Goal: Task Accomplishment & Management: Manage account settings

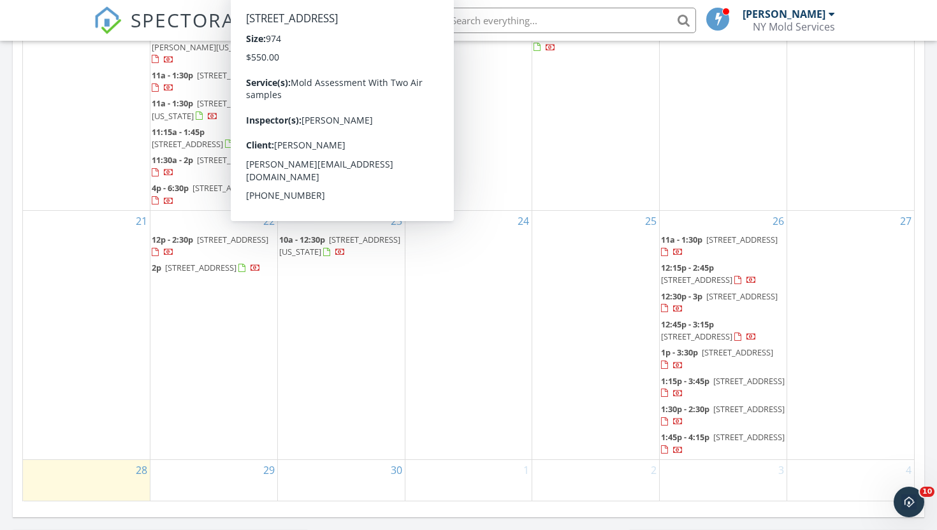
scroll to position [769, 0]
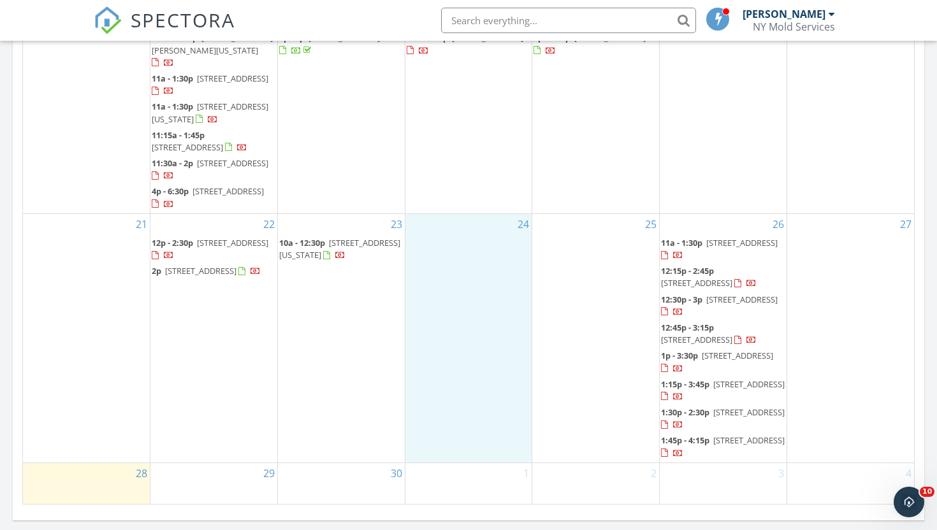
click at [498, 329] on div "24" at bounding box center [468, 338] width 127 height 249
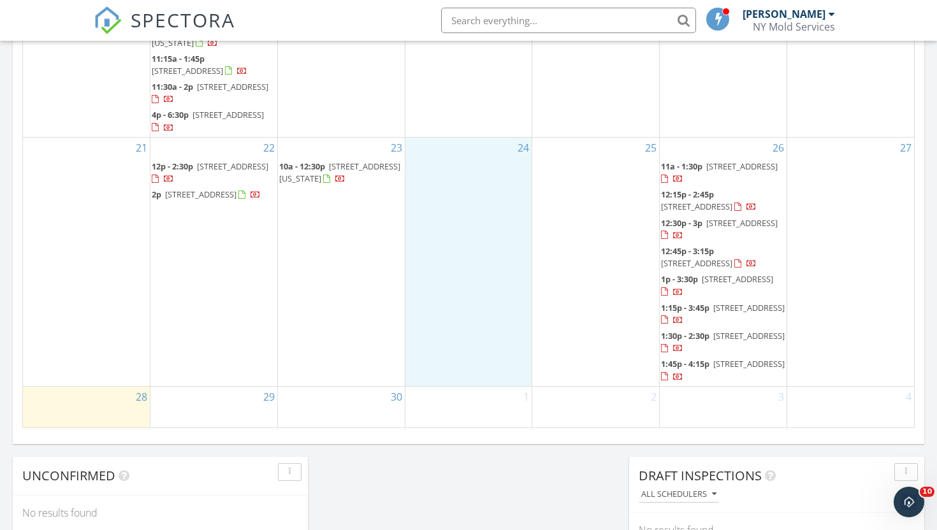
scroll to position [857, 0]
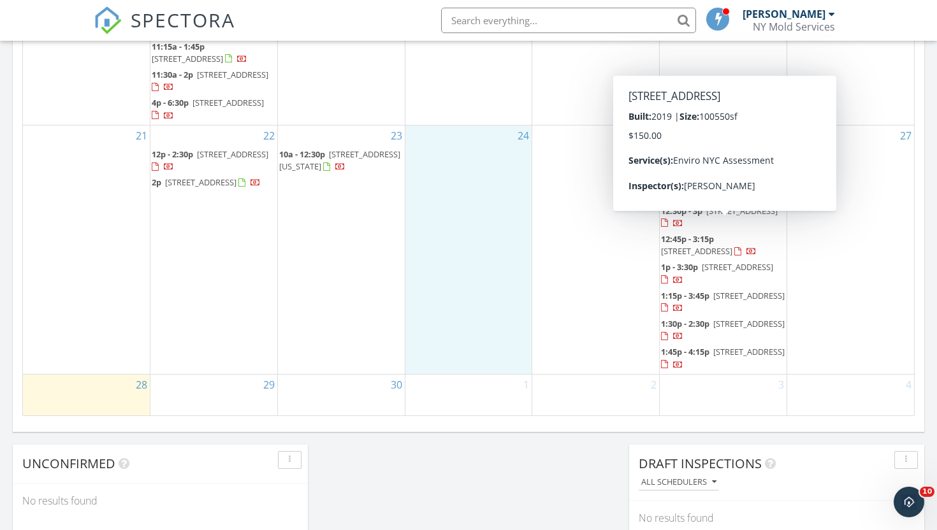
click at [695, 233] on span "12:45p - 3:15p 2760 W 22nd St 515, BROOKLYN 11224" at bounding box center [723, 245] width 124 height 25
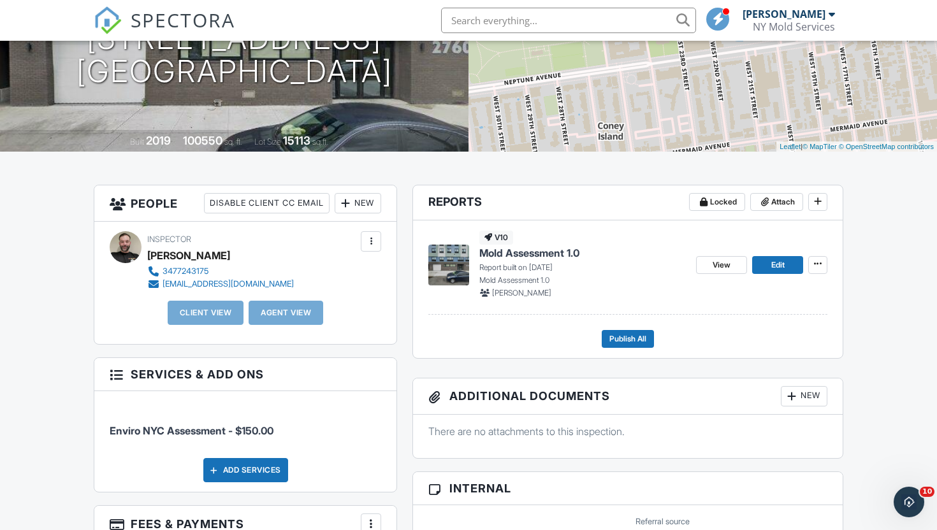
click at [510, 260] on span "Mold Assessment 1.0" at bounding box center [529, 253] width 100 height 14
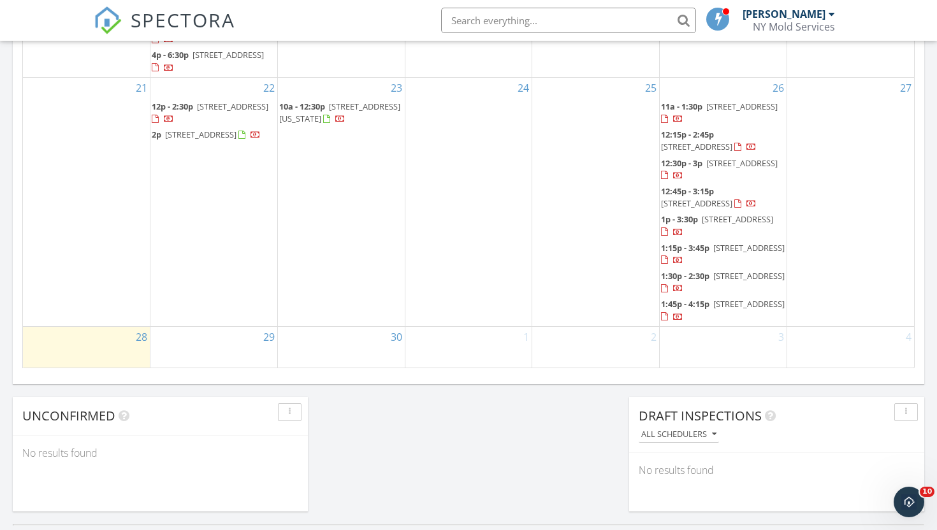
scroll to position [906, 0]
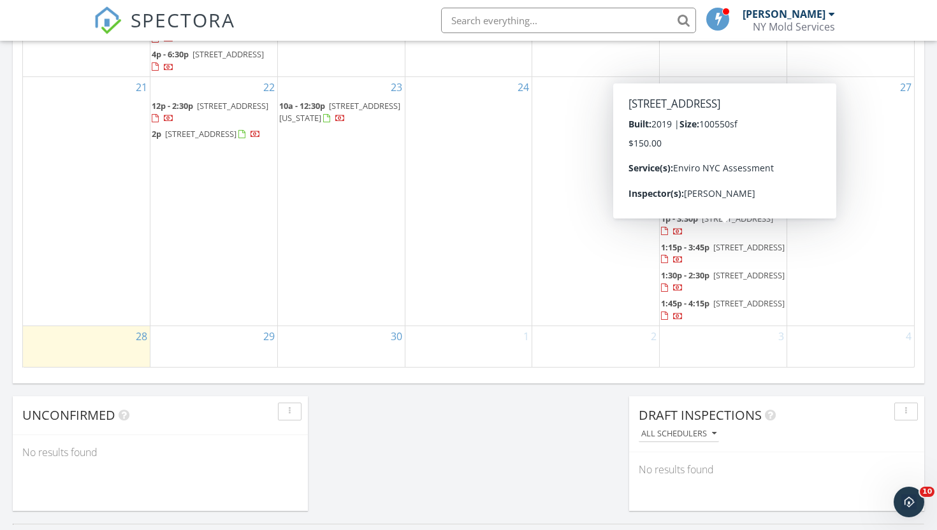
click at [713, 247] on span "[STREET_ADDRESS]" at bounding box center [748, 247] width 71 height 11
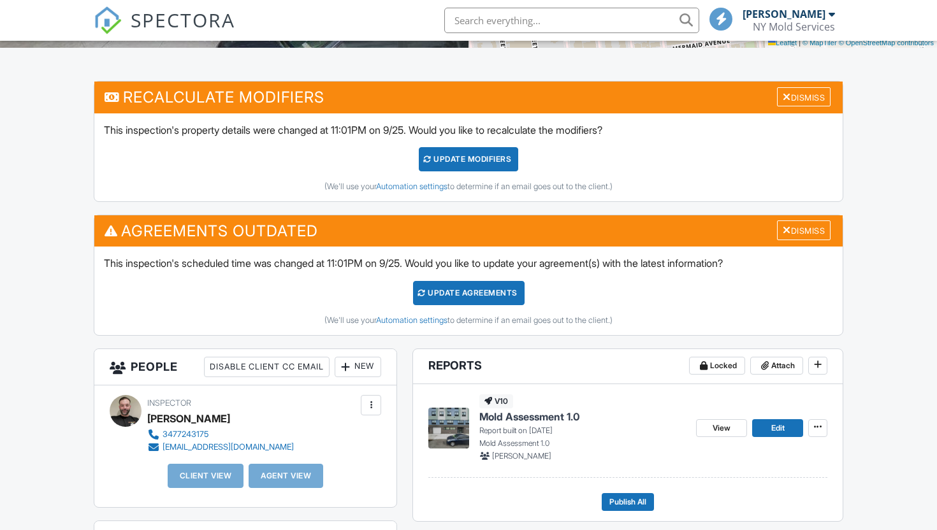
scroll to position [307, 0]
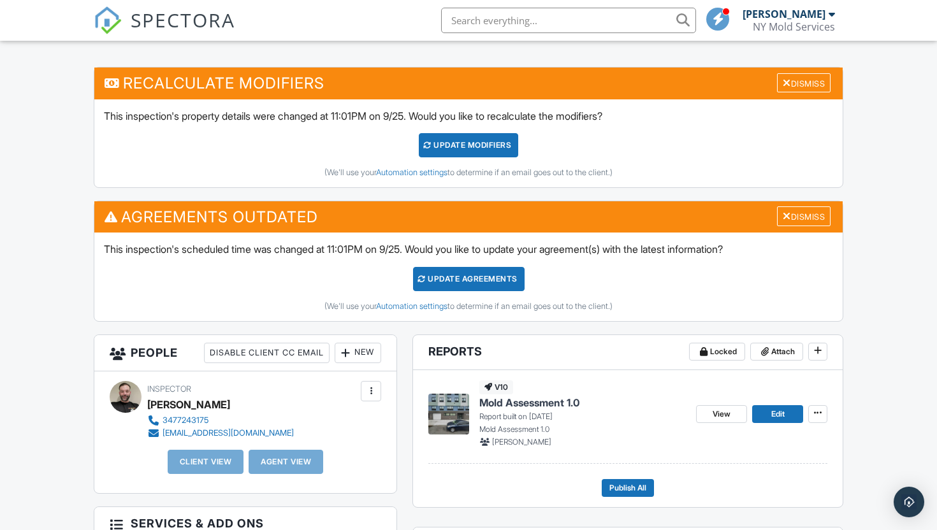
click at [512, 403] on span "Mold Assessment 1.0" at bounding box center [529, 403] width 100 height 14
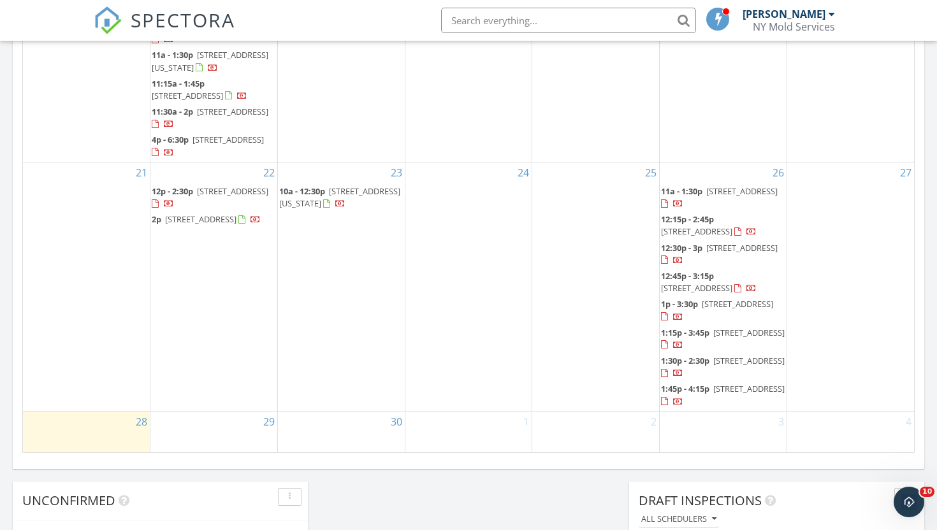
scroll to position [821, 0]
drag, startPoint x: 713, startPoint y: 362, endPoint x: 727, endPoint y: 360, distance: 14.2
click at [727, 358] on span "[STREET_ADDRESS]" at bounding box center [748, 359] width 71 height 11
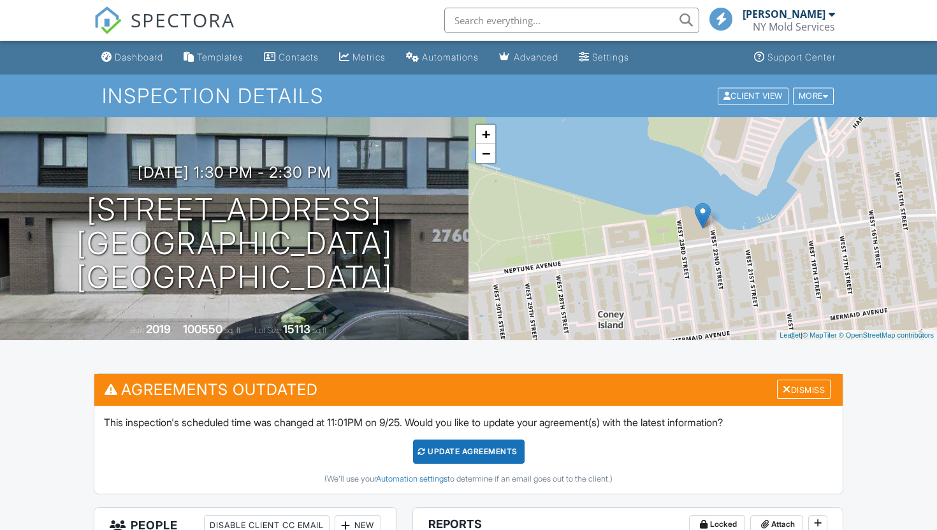
scroll to position [212, 0]
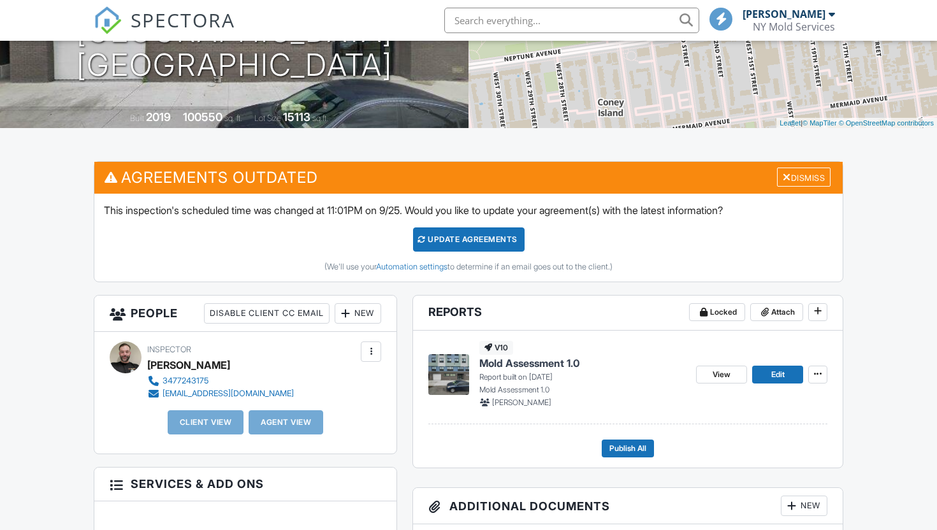
click at [526, 364] on span "Mold Assessment 1.0" at bounding box center [529, 363] width 100 height 14
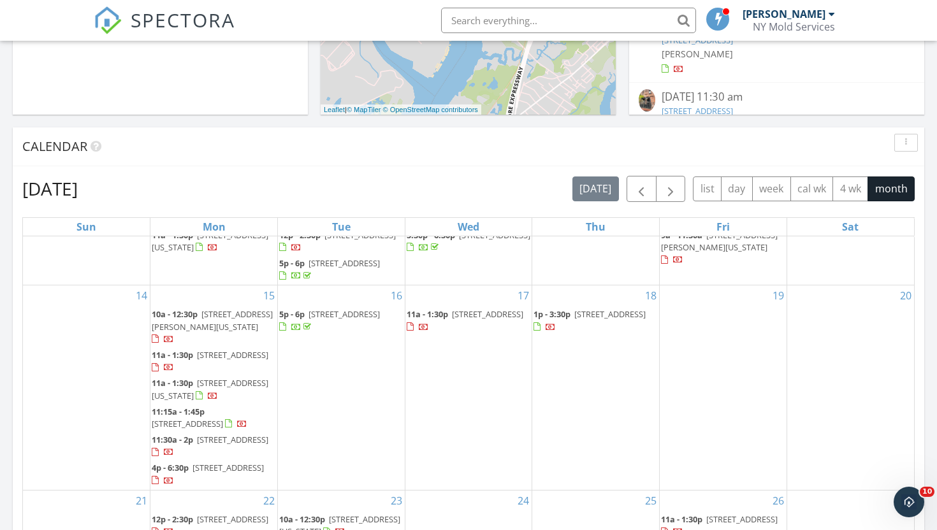
scroll to position [196, 0]
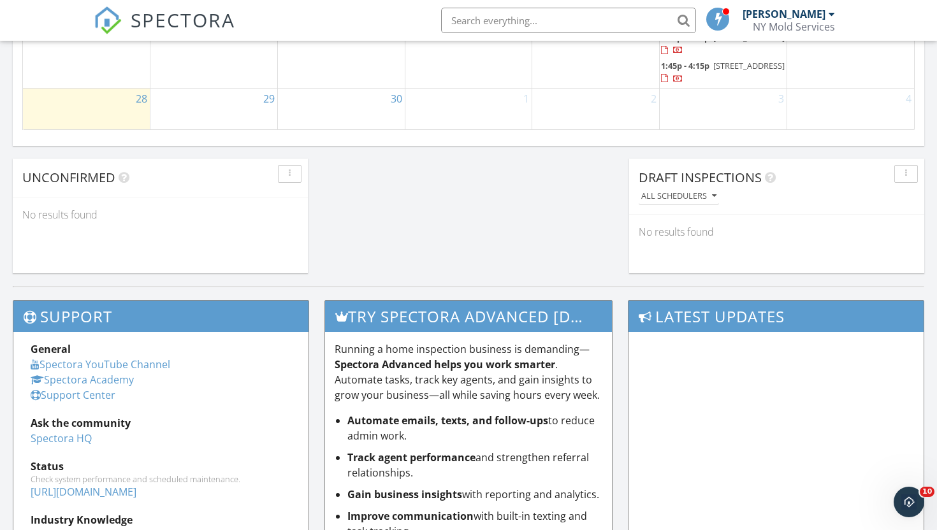
drag, startPoint x: 423, startPoint y: 322, endPoint x: 396, endPoint y: 228, distance: 97.3
click at [423, 315] on h3 "Try spectora advanced today" at bounding box center [468, 316] width 287 height 31
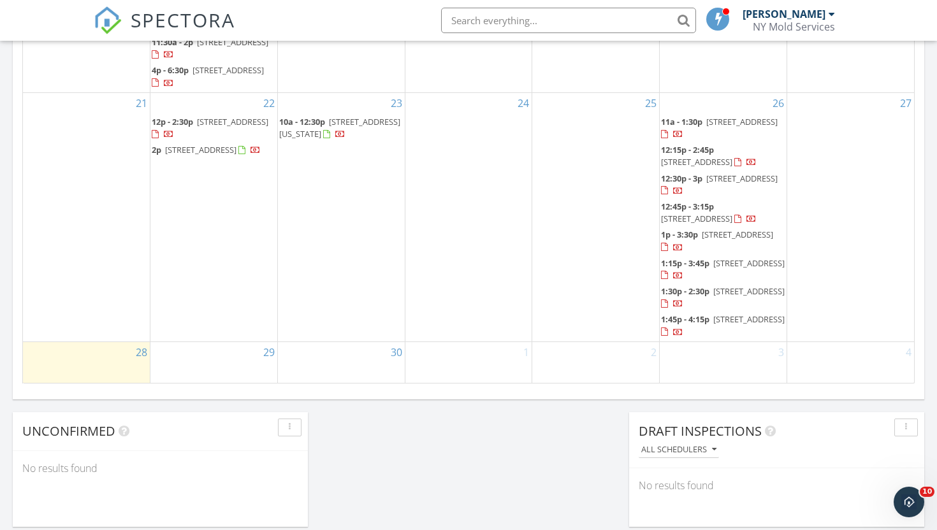
scroll to position [885, 0]
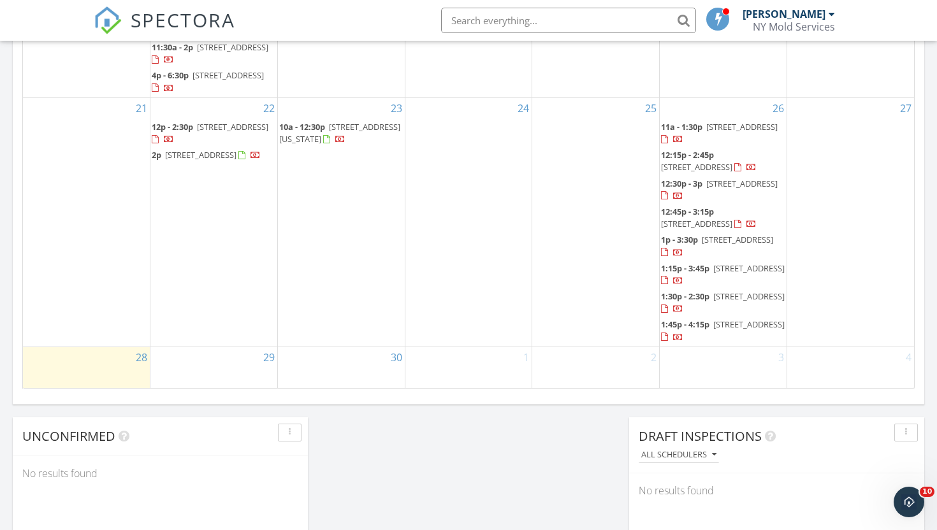
click at [713, 325] on span "2760 W 22nd St Childcare Classroom, BROOKLYN 11224" at bounding box center [748, 324] width 71 height 11
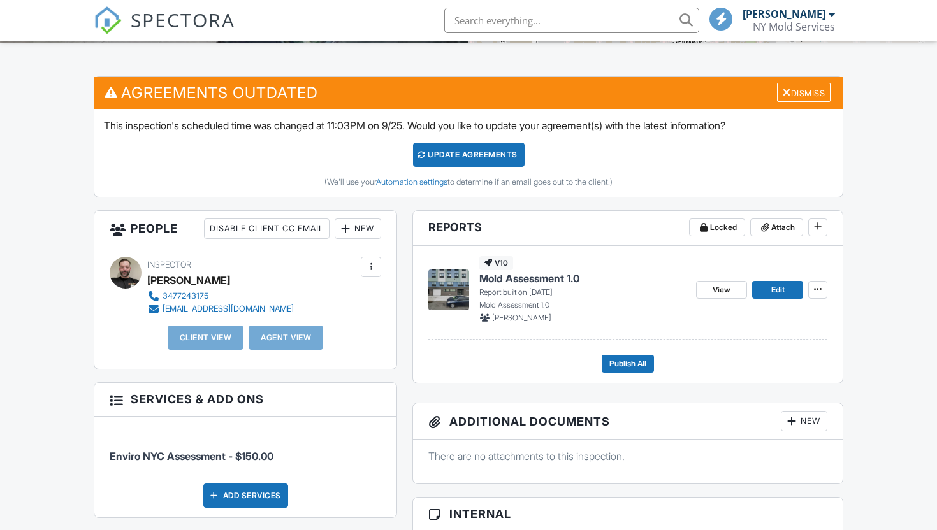
scroll to position [321, 0]
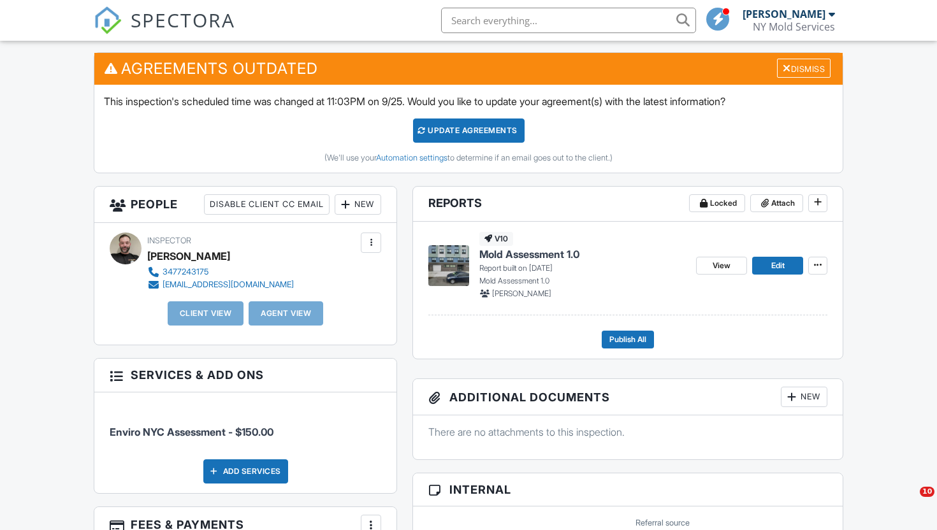
click at [511, 250] on span "Mold Assessment 1.0" at bounding box center [529, 254] width 100 height 14
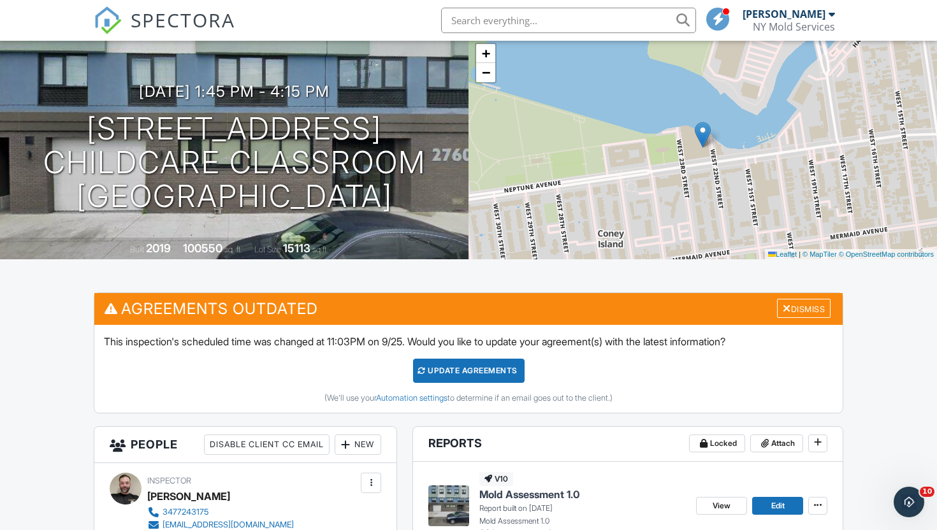
scroll to position [22, 0]
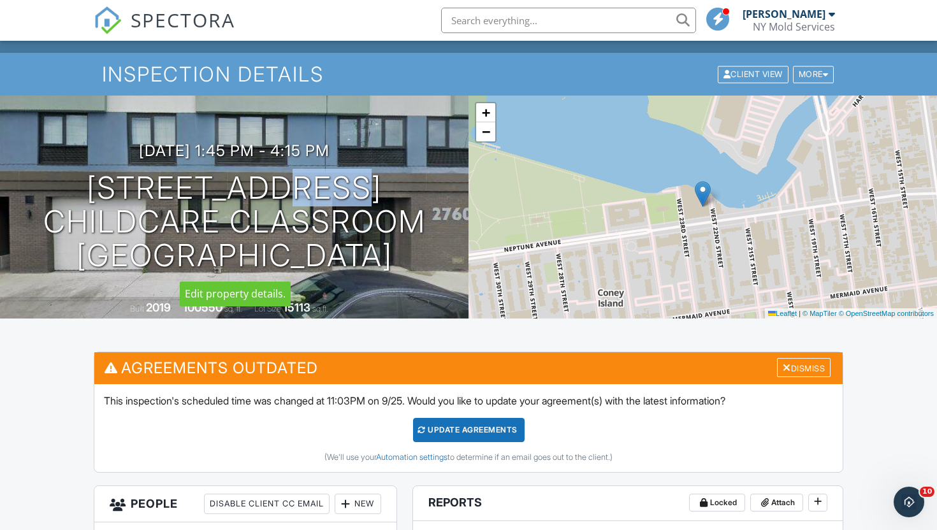
drag, startPoint x: 370, startPoint y: 180, endPoint x: 306, endPoint y: 190, distance: 65.1
click at [305, 189] on h1 "2760 W 22nd St Childcare Classroom BROOKLYN, NY 11224" at bounding box center [234, 221] width 428 height 101
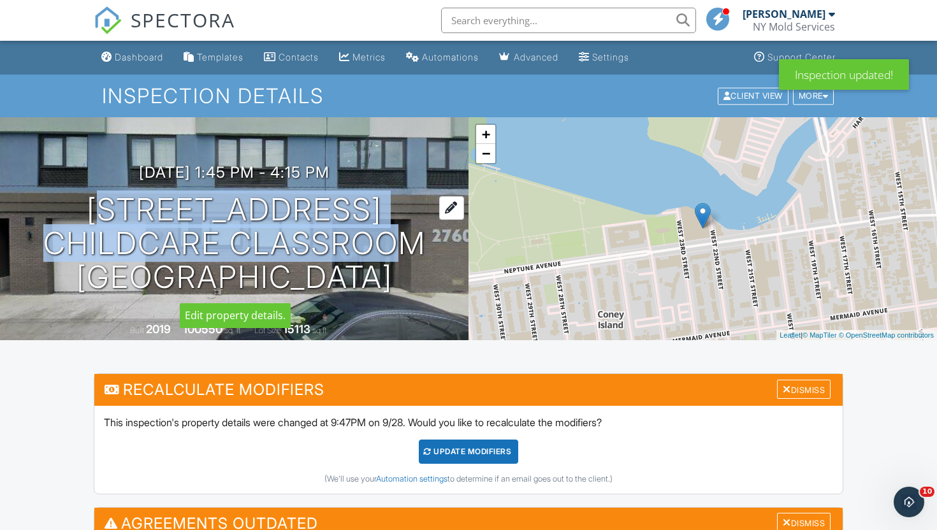
drag, startPoint x: 436, startPoint y: 238, endPoint x: 86, endPoint y: 206, distance: 351.4
click at [86, 206] on h1 "2760 W 22nd St Childcare Classroom BROOKLYN, NY 11224" at bounding box center [234, 243] width 428 height 101
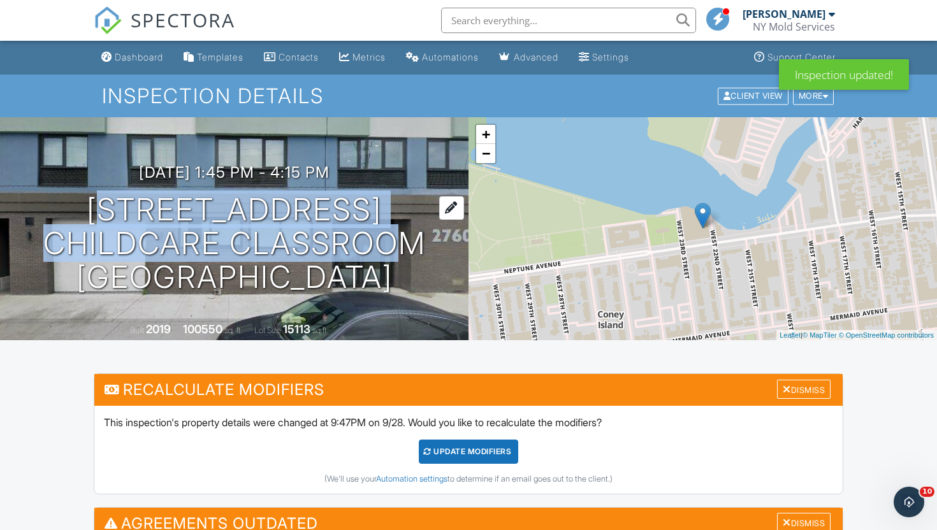
click at [78, 203] on h1 "[STREET_ADDRESS] Childcare Classroom [GEOGRAPHIC_DATA], NY 11224" at bounding box center [234, 243] width 428 height 101
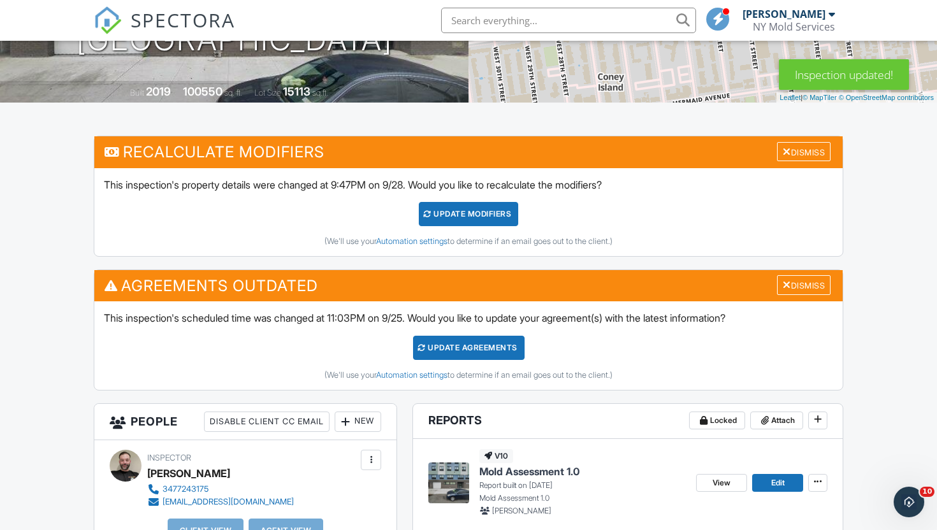
click at [518, 471] on span "Mold Assessment 1.0" at bounding box center [529, 472] width 100 height 14
